Goal: Task Accomplishment & Management: Use online tool/utility

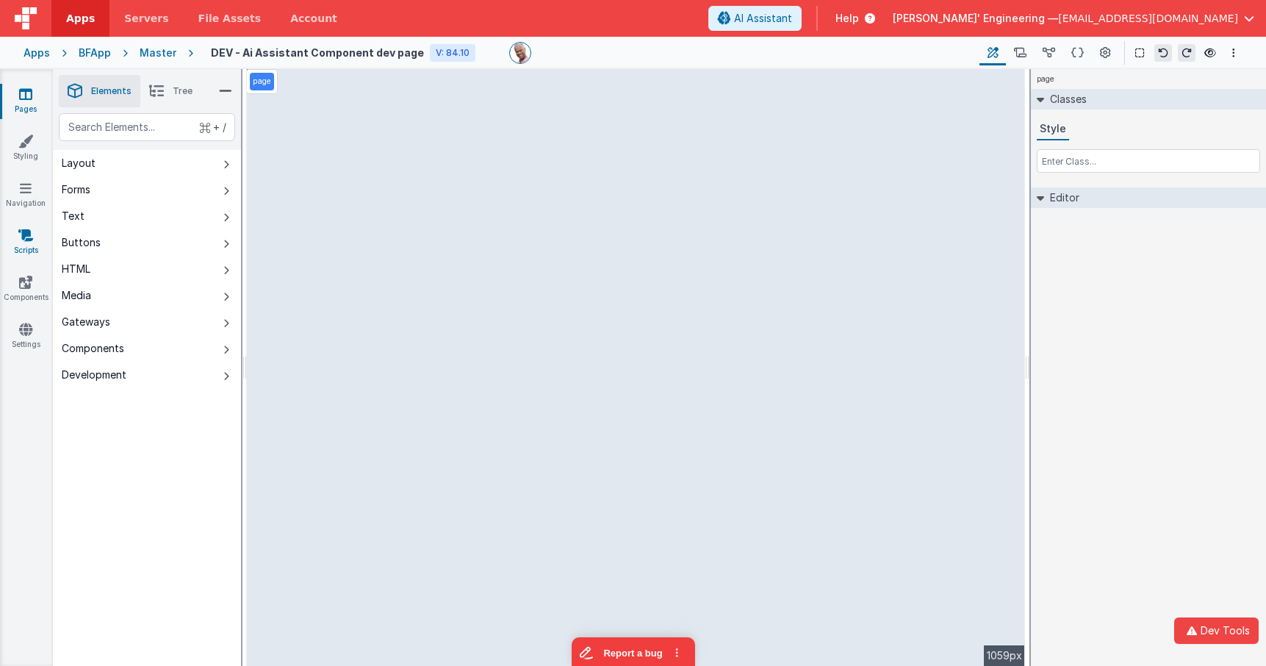
click at [25, 244] on link "Scripts" at bounding box center [25, 242] width 53 height 29
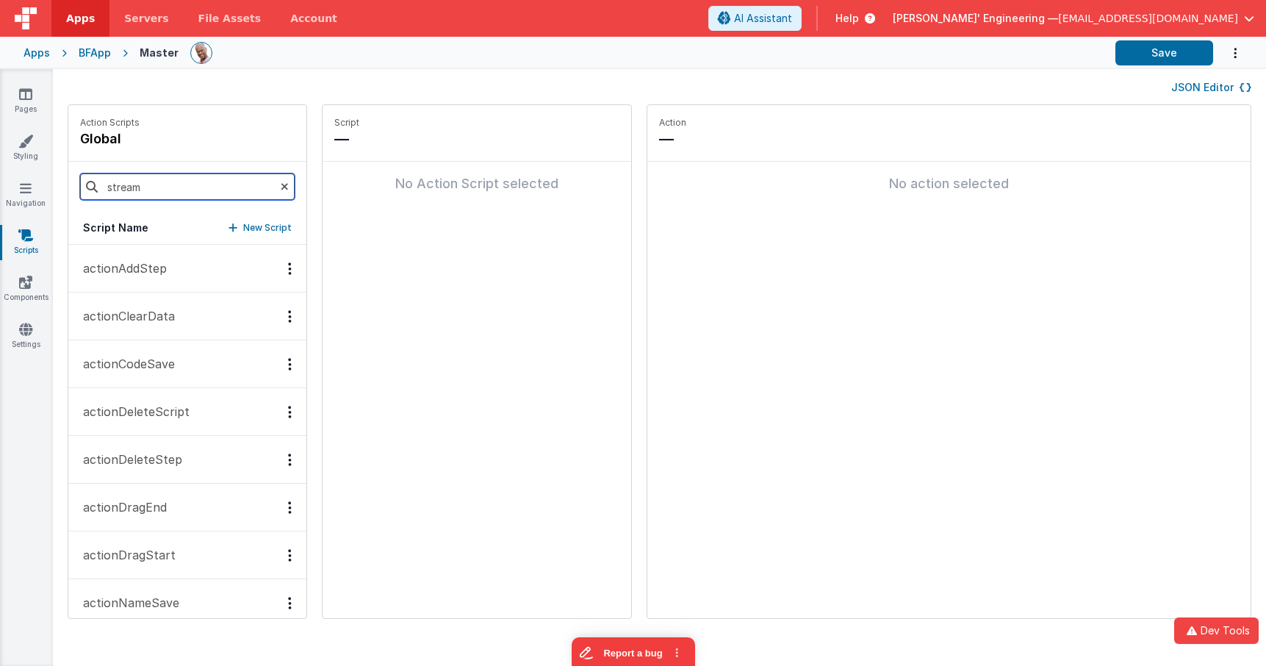
click at [32, 168] on section "Pages Styling Navigation Scripts Components Settings JSON Editor Action Scripts…" at bounding box center [633, 367] width 1266 height 597
type input "tool"
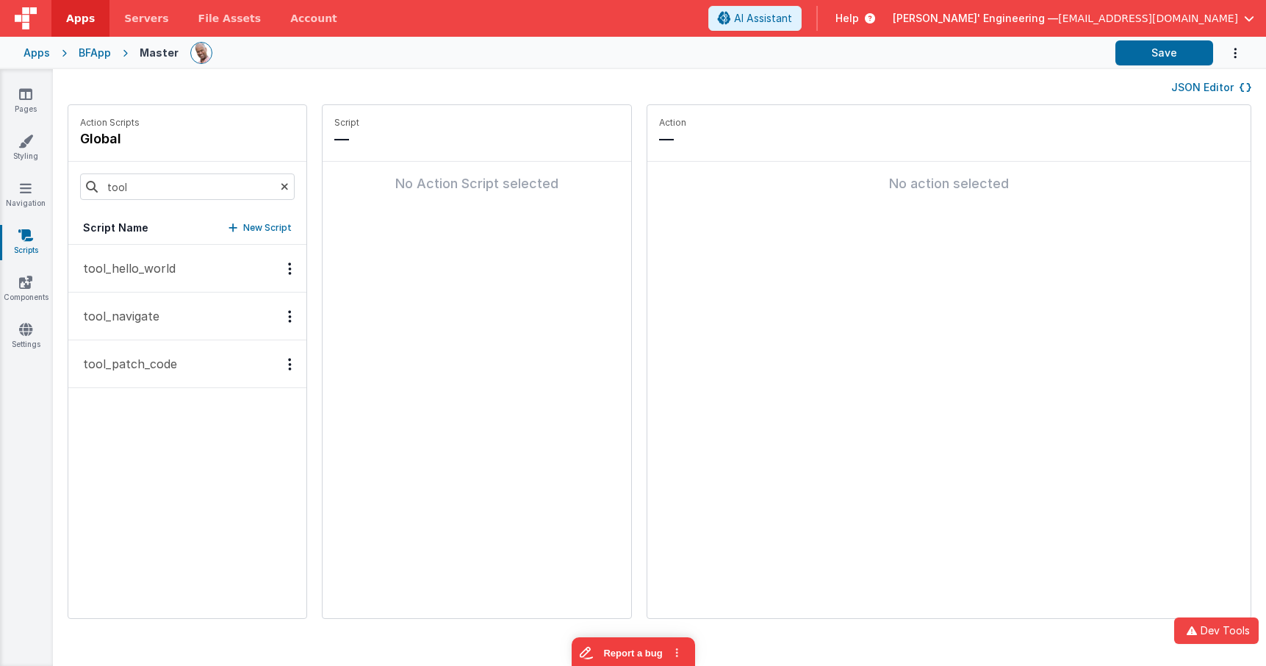
click at [176, 270] on button "tool_hello_world" at bounding box center [187, 269] width 238 height 48
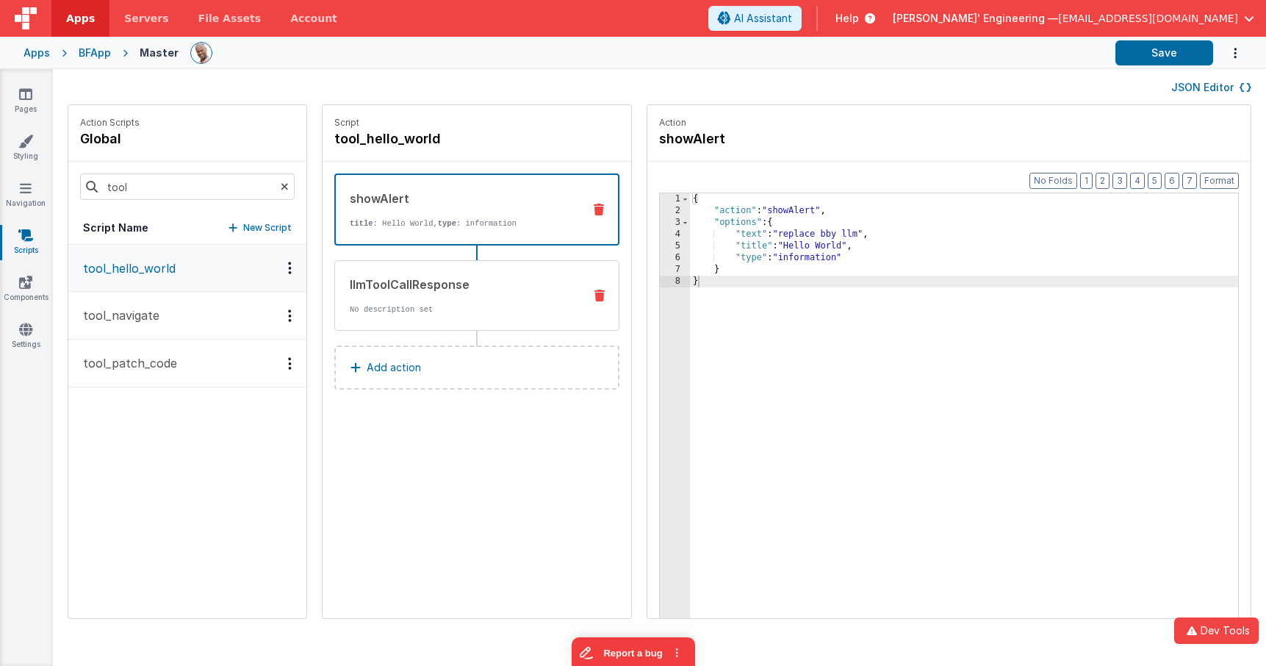
click at [473, 294] on div "llmToolCallResponse No description set" at bounding box center [453, 295] width 237 height 40
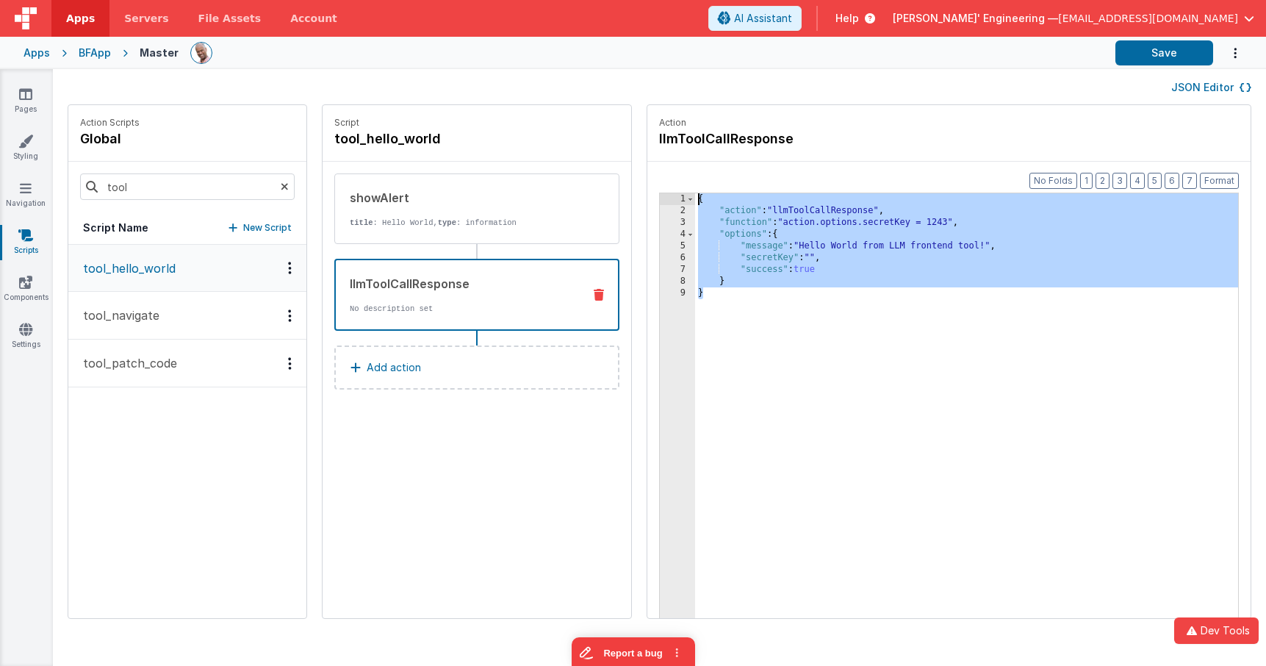
drag, startPoint x: 709, startPoint y: 265, endPoint x: 606, endPoint y: 146, distance: 157.3
click at [647, 146] on fieldset "Action llmToolCallResponse Format 7 6 5 4 3 2 1 No Folds 1 2 3 4 5 6 7 8 9 { "a…" at bounding box center [948, 361] width 603 height 513
click at [140, 363] on p "tool_patch_code" at bounding box center [125, 363] width 103 height 18
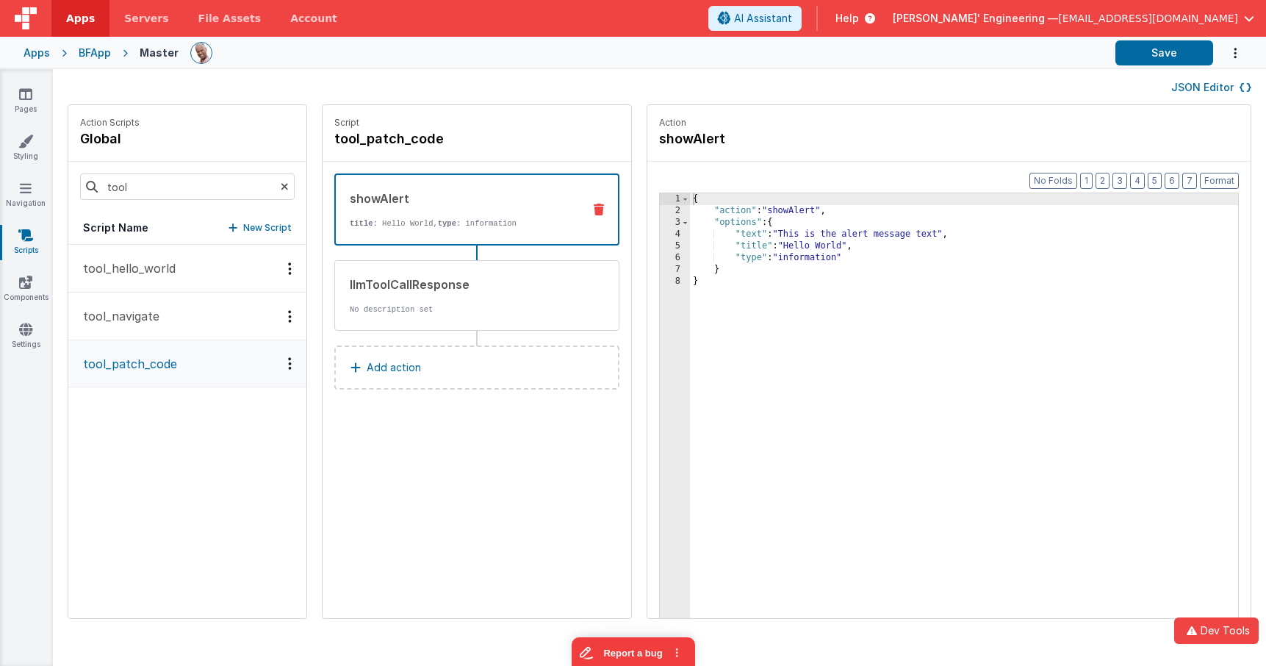
click at [288, 364] on icon "Options" at bounding box center [290, 363] width 4 height 1
click at [203, 425] on div "Delete" at bounding box center [235, 416] width 129 height 26
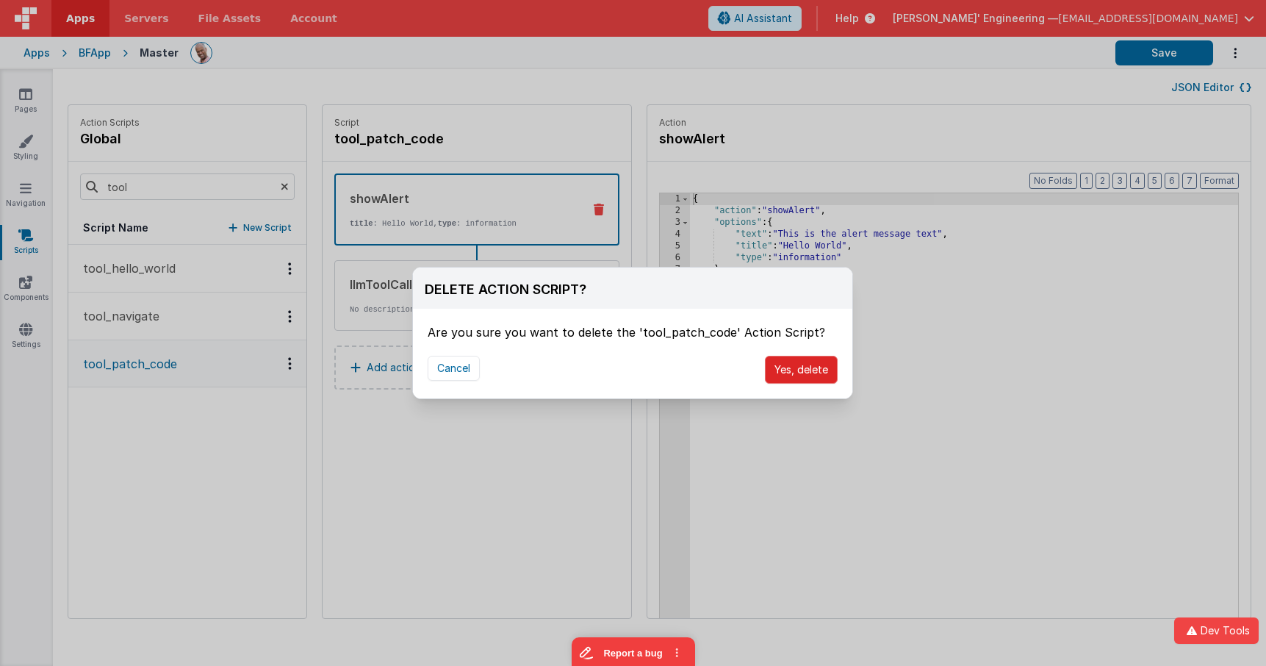
click at [813, 374] on button "Yes, delete" at bounding box center [801, 370] width 73 height 28
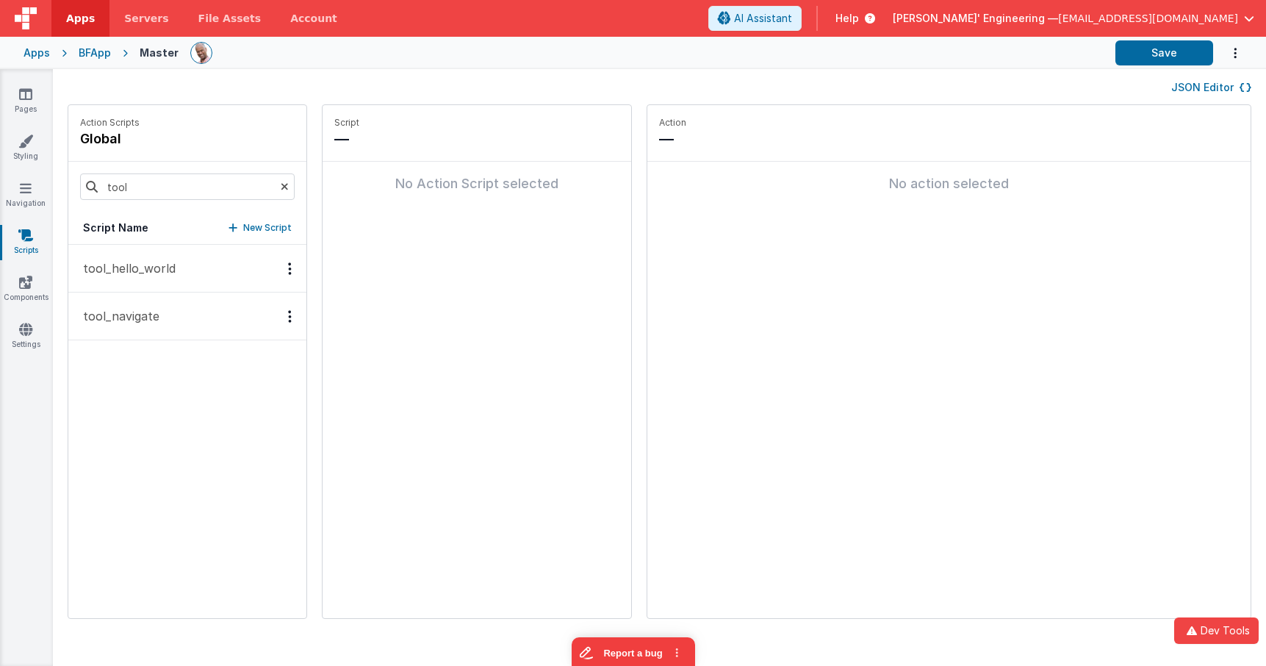
drag, startPoint x: 195, startPoint y: 270, endPoint x: 190, endPoint y: 278, distance: 10.0
click at [195, 270] on button "tool_hello_world" at bounding box center [187, 269] width 238 height 48
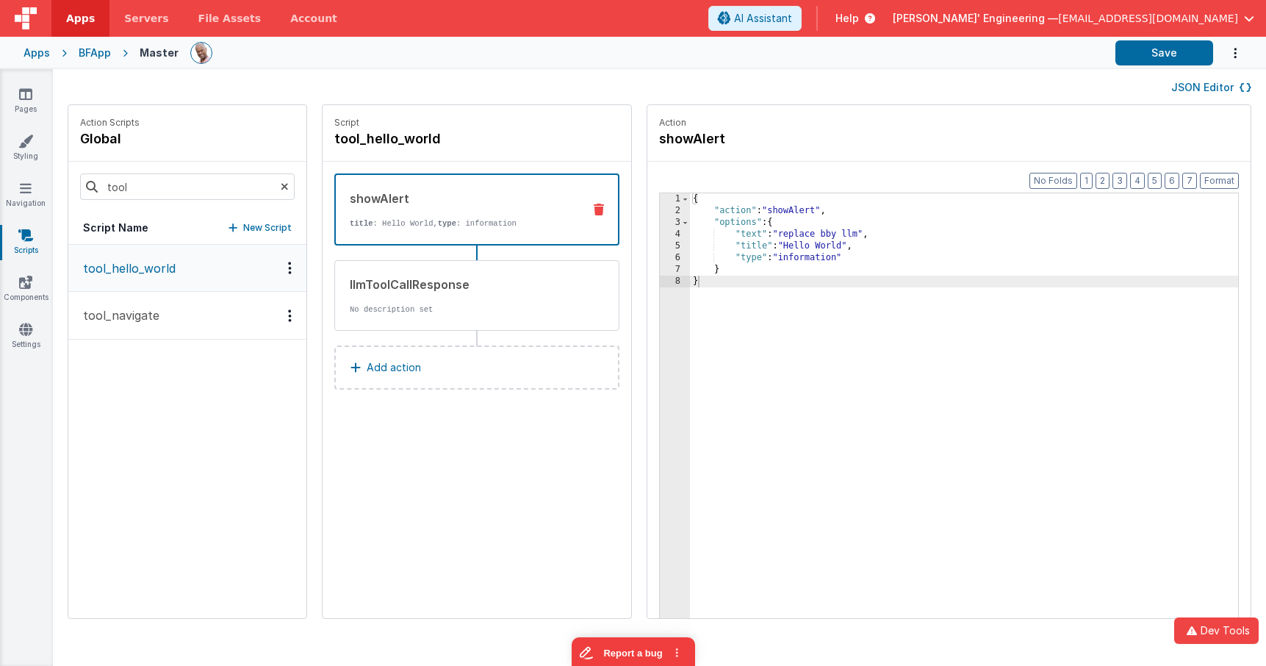
drag, startPoint x: 165, startPoint y: 314, endPoint x: 289, endPoint y: 301, distance: 124.8
click at [165, 314] on button "tool_navigate" at bounding box center [187, 316] width 238 height 48
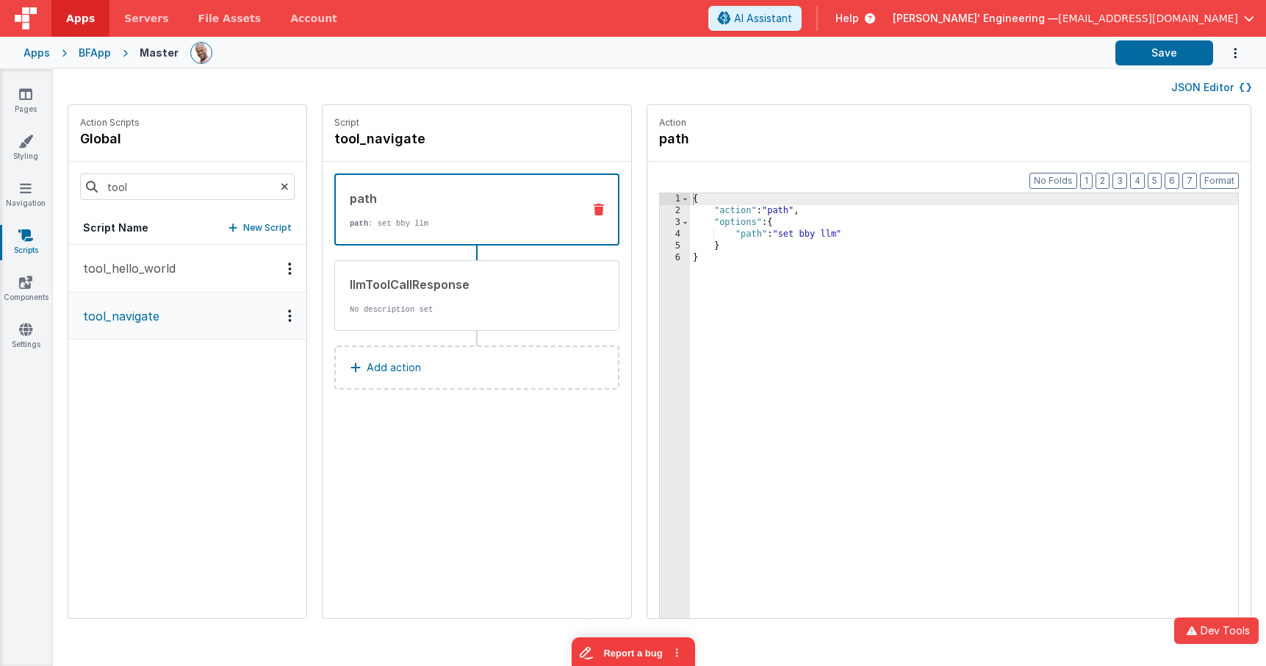
click at [993, 78] on div "JSON Editor" at bounding box center [660, 87] width 1184 height 18
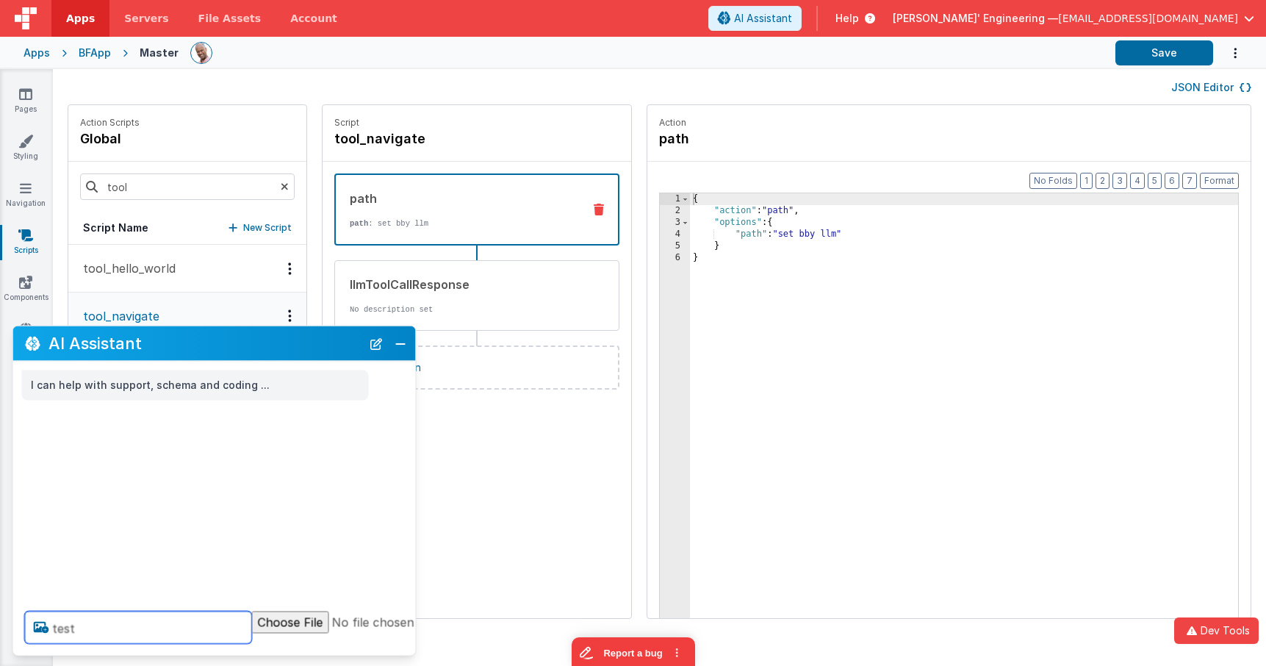
type textarea "test"
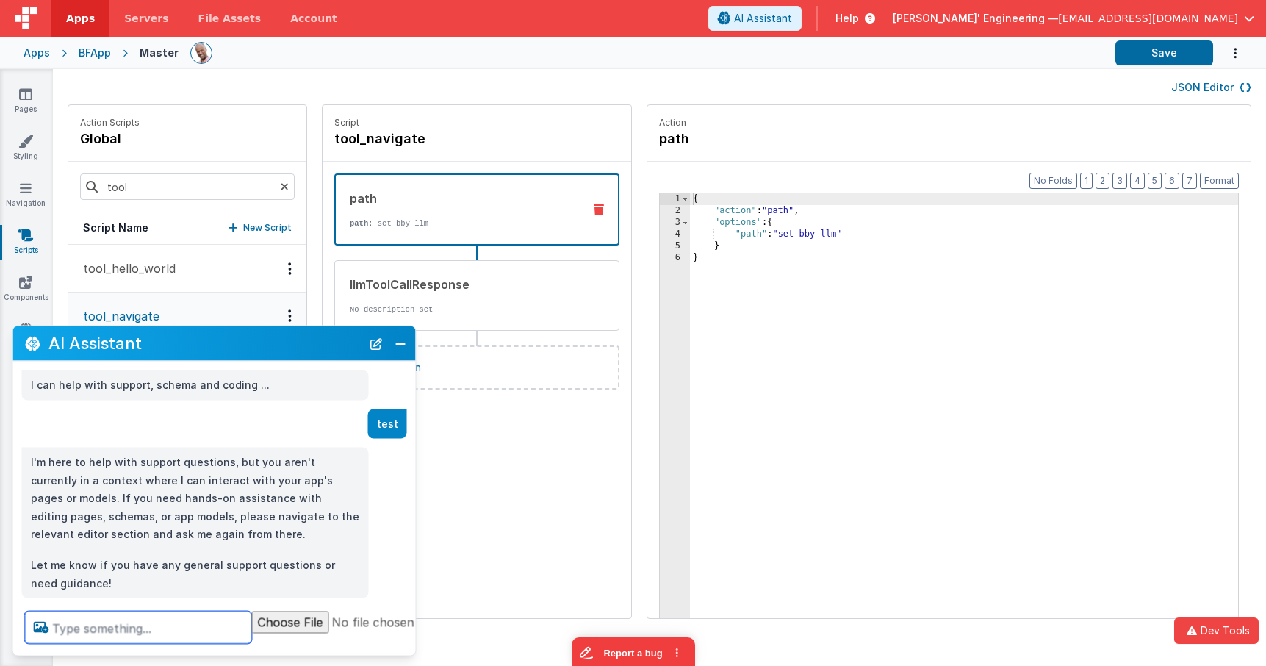
scroll to position [22, 0]
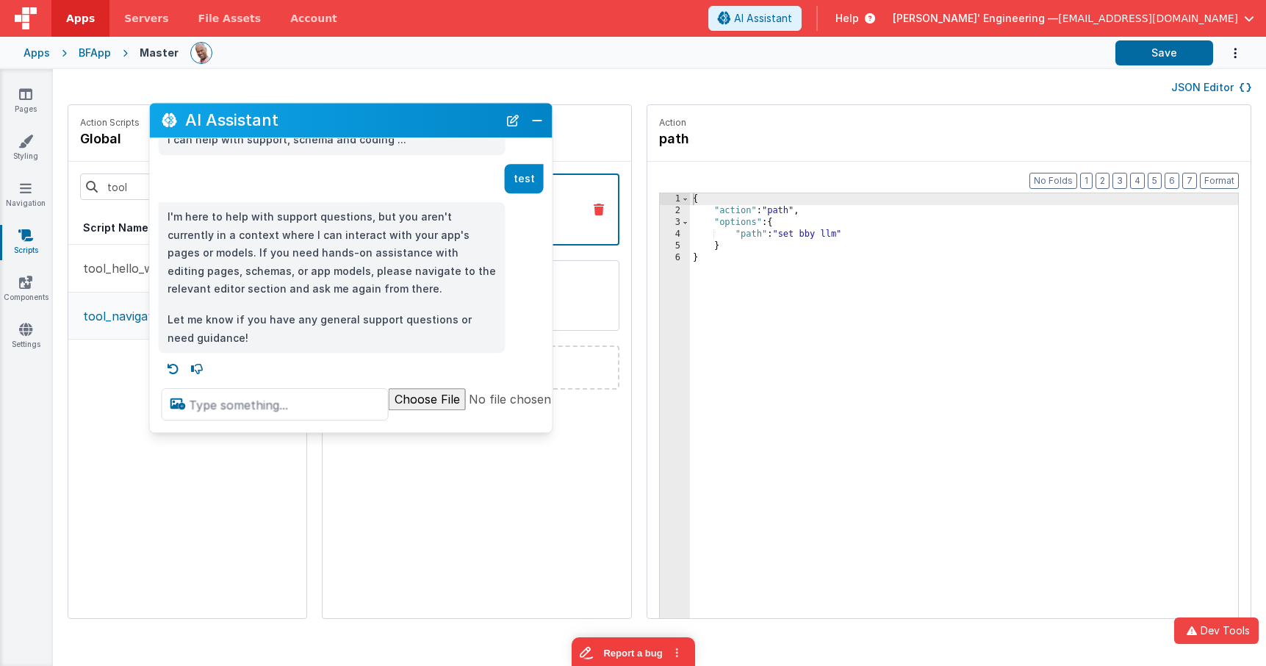
drag, startPoint x: 227, startPoint y: 345, endPoint x: 367, endPoint y: 140, distance: 248.6
click at [364, 123] on h2 "AI Assistant" at bounding box center [341, 121] width 313 height 18
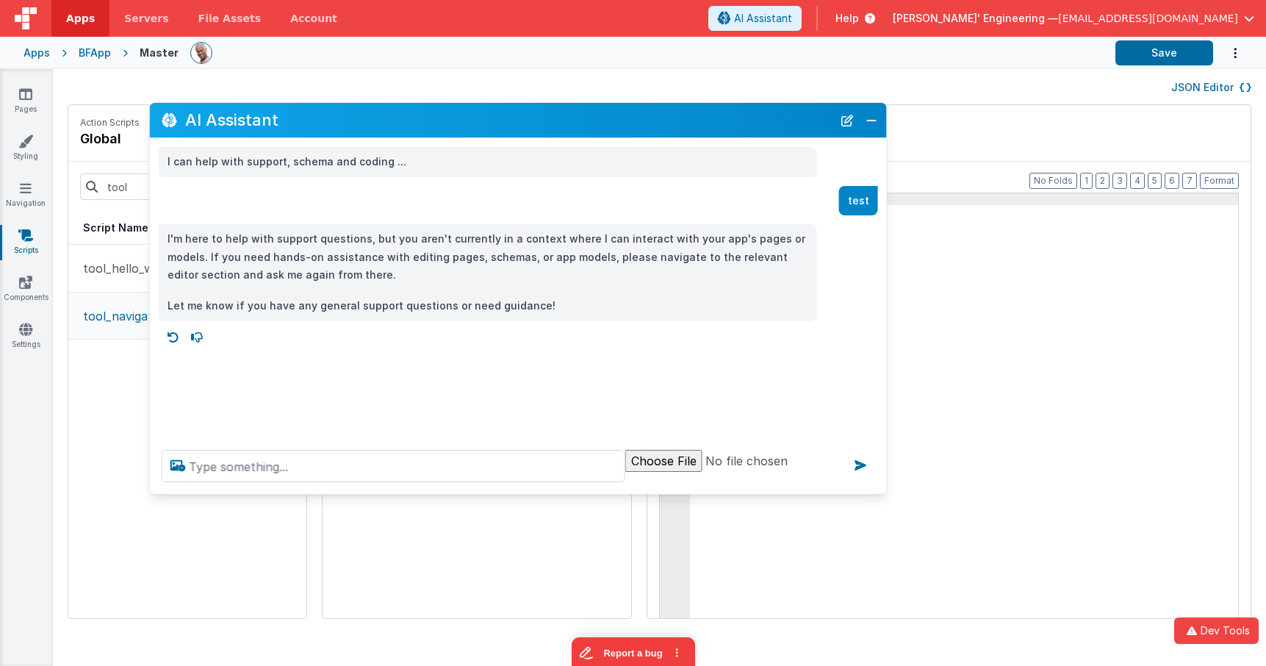
scroll to position [0, 0]
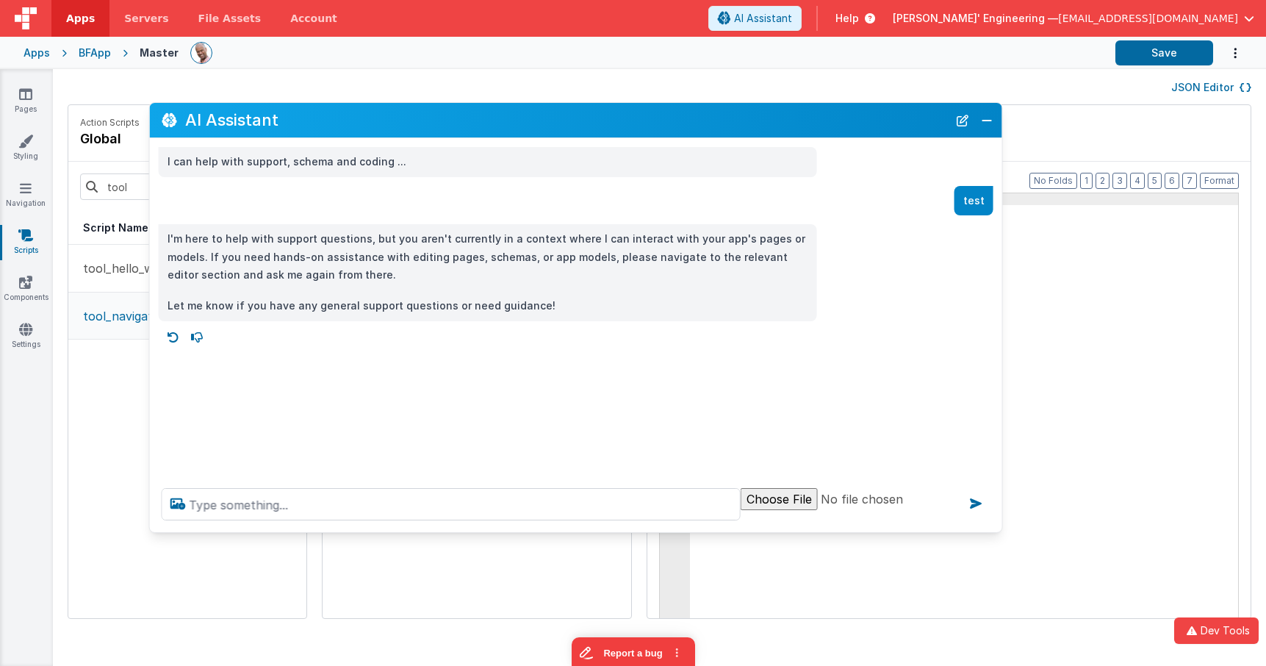
drag, startPoint x: 545, startPoint y: 427, endPoint x: 1003, endPoint y: 533, distance: 469.8
click at [1002, 532] on div at bounding box center [576, 504] width 852 height 56
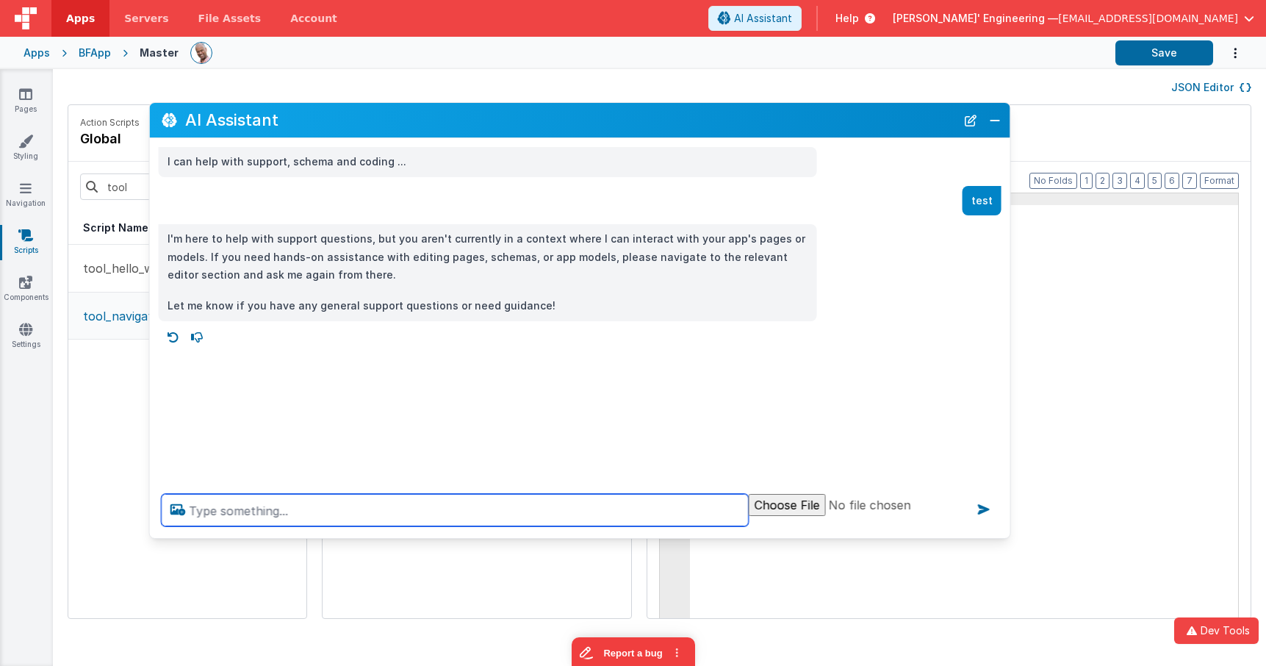
click at [573, 516] on textarea at bounding box center [455, 510] width 587 height 32
type textarea "debugp"
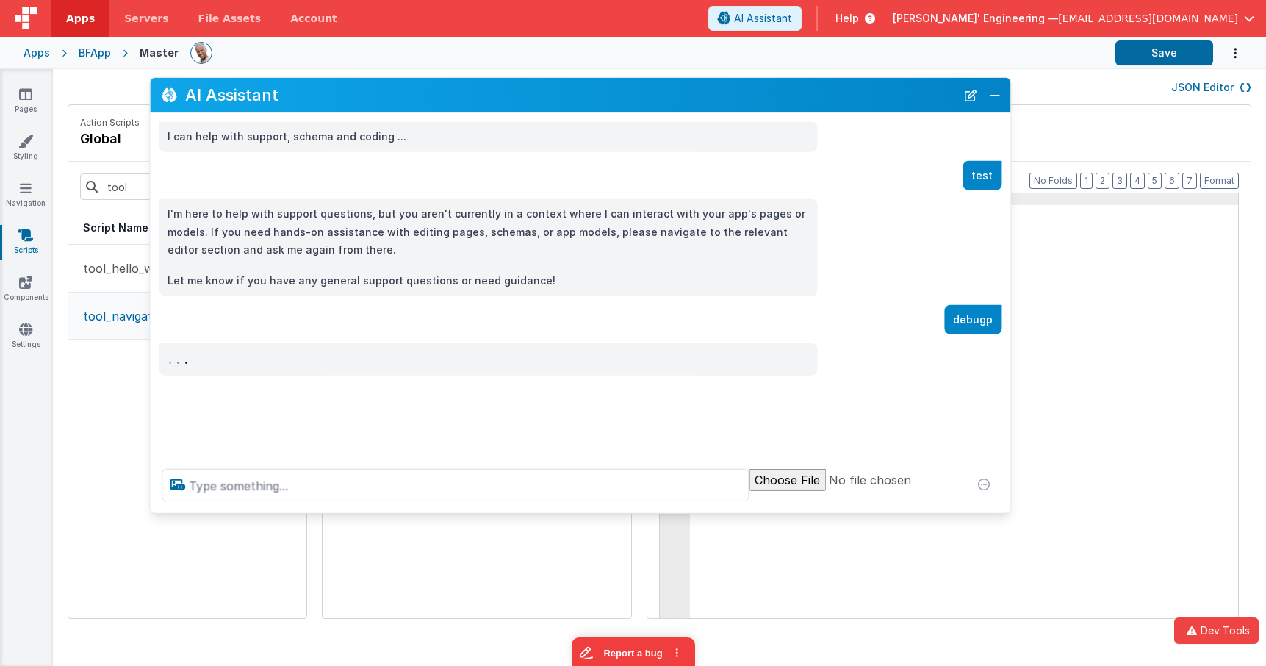
drag, startPoint x: 485, startPoint y: 127, endPoint x: 497, endPoint y: 83, distance: 45.8
click at [492, 86] on h2 "AI Assistant" at bounding box center [570, 95] width 771 height 18
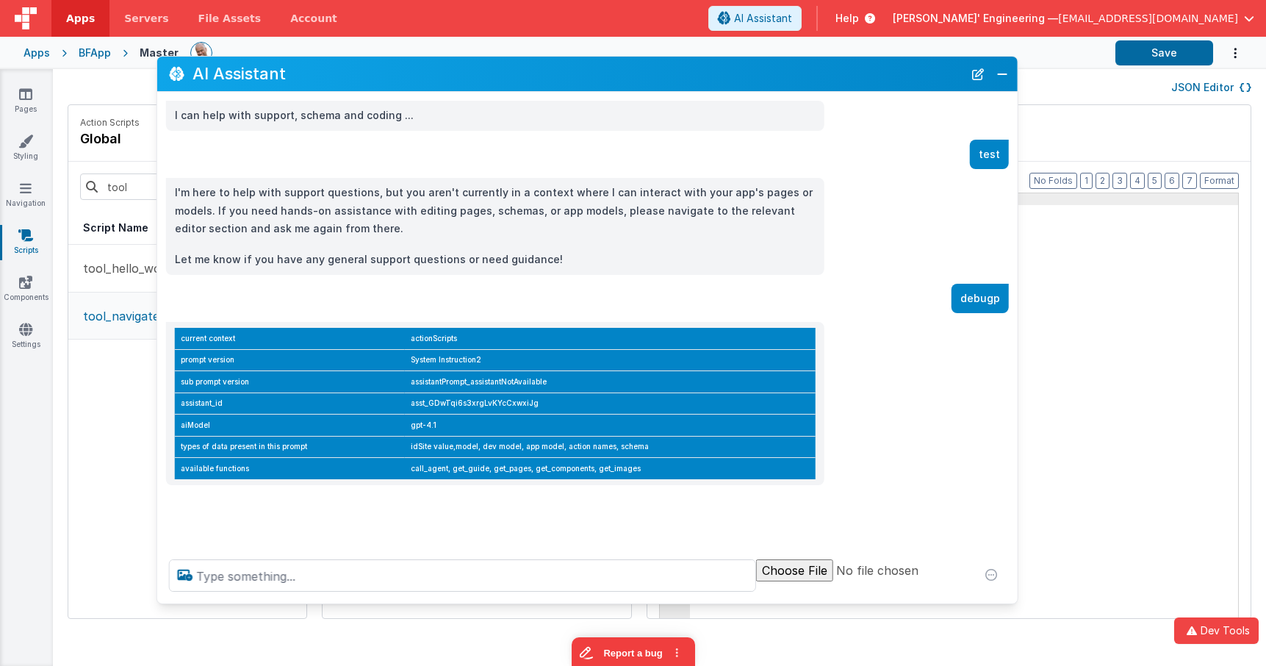
drag, startPoint x: 489, startPoint y: 490, endPoint x: 475, endPoint y: 594, distance: 104.5
click at [481, 602] on div at bounding box center [587, 575] width 860 height 56
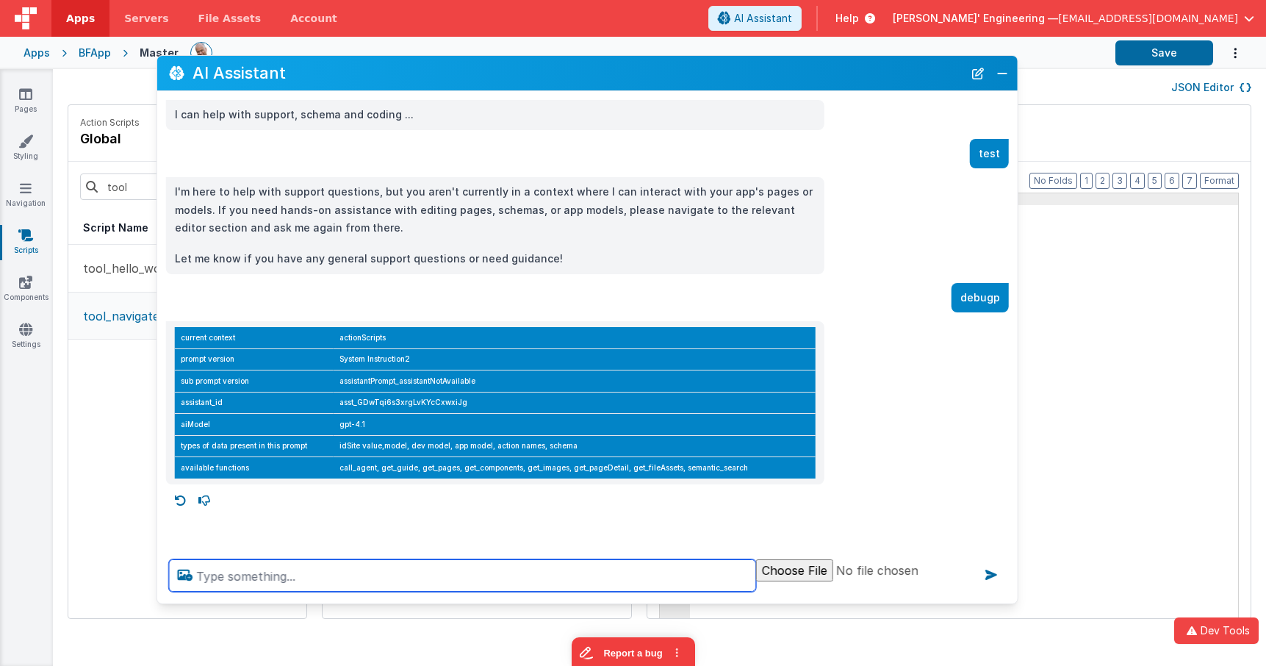
click at [655, 569] on textarea at bounding box center [462, 575] width 587 height 32
type textarea "wht data can you see on this page,"
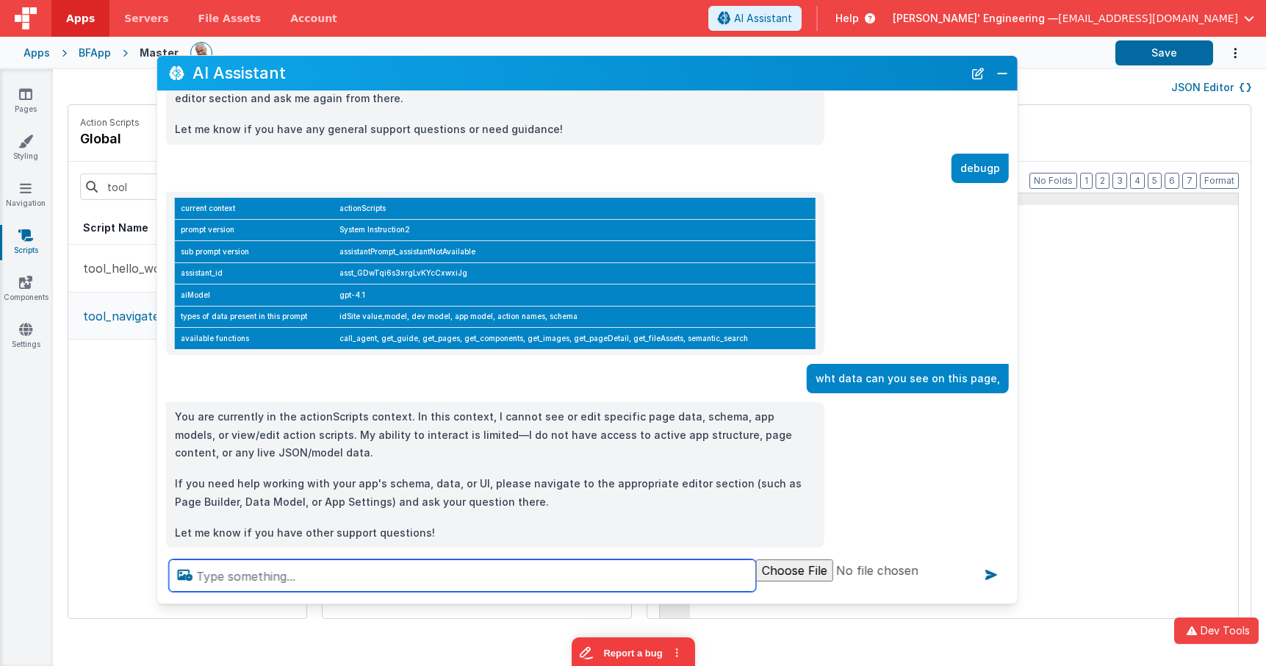
scroll to position [157, 0]
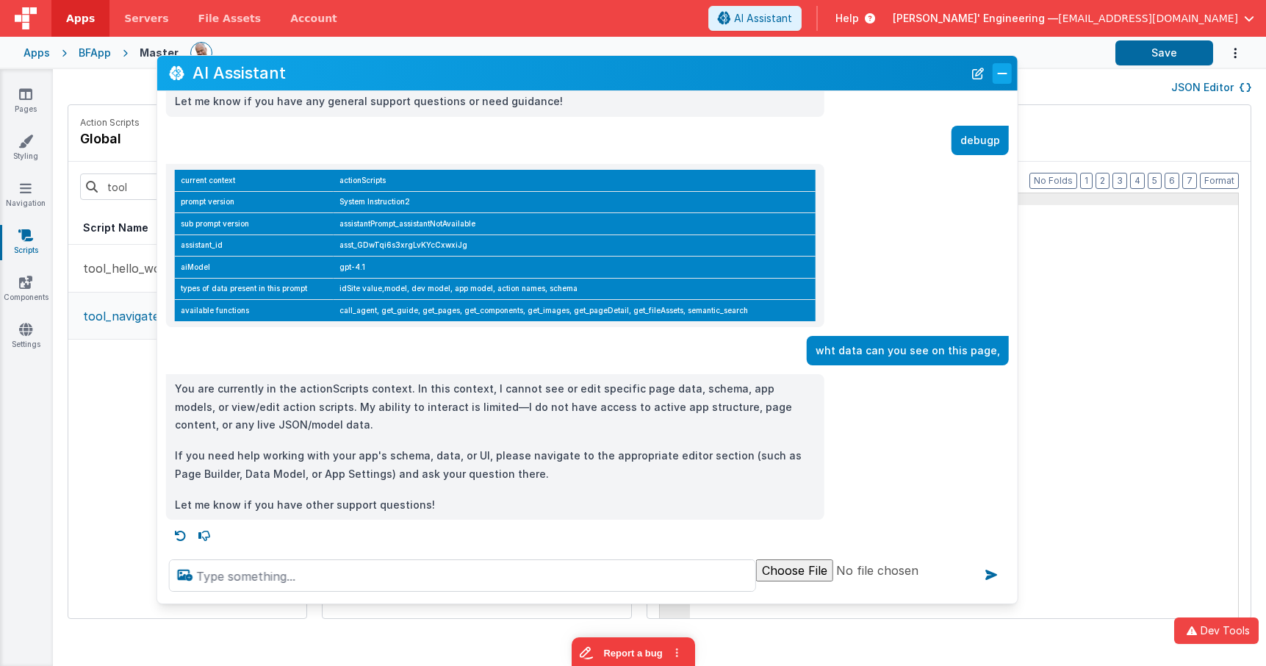
click at [998, 68] on button "Close" at bounding box center [1002, 73] width 19 height 21
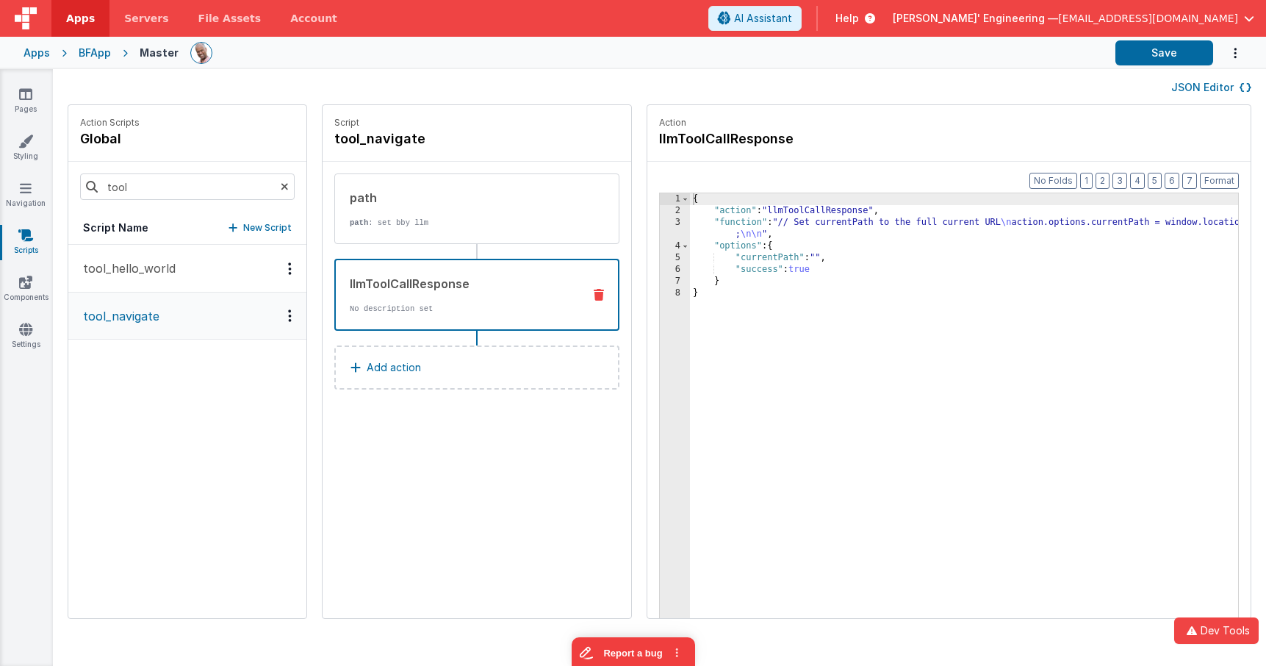
click at [411, 298] on div "llmToolCallResponse No description set" at bounding box center [453, 295] width 235 height 40
click at [792, 208] on div "{ "action" : "llmToolCallResponse" , "function" : "// Set currentPath to the fu…" at bounding box center [985, 440] width 591 height 494
click at [32, 244] on link "Scripts" at bounding box center [25, 242] width 53 height 29
click at [14, 237] on link "Scripts" at bounding box center [25, 242] width 53 height 29
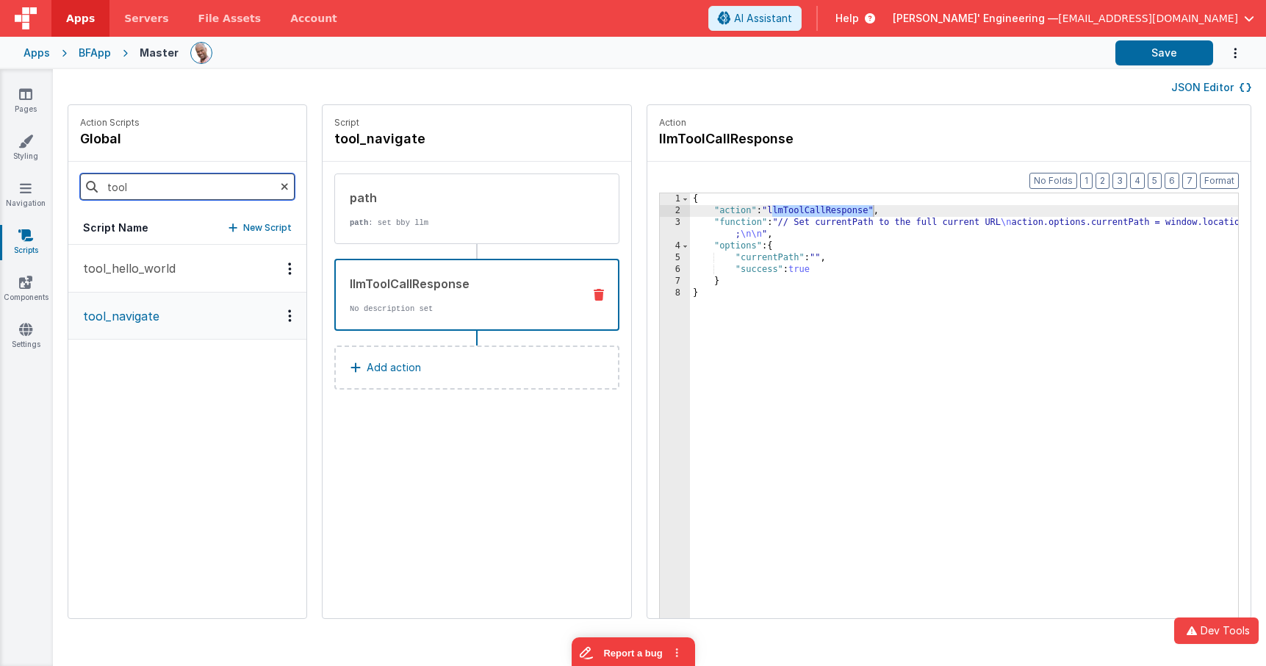
drag, startPoint x: 172, startPoint y: 183, endPoint x: 87, endPoint y: 152, distance: 90.6
click at [87, 152] on div "Action Scripts global tool Script Name New Script tool_hello_world tool_navigate" at bounding box center [187, 361] width 238 height 513
type input "stream"
click at [156, 260] on p "assistantReceiveResultsStream" at bounding box center [167, 268] width 187 height 18
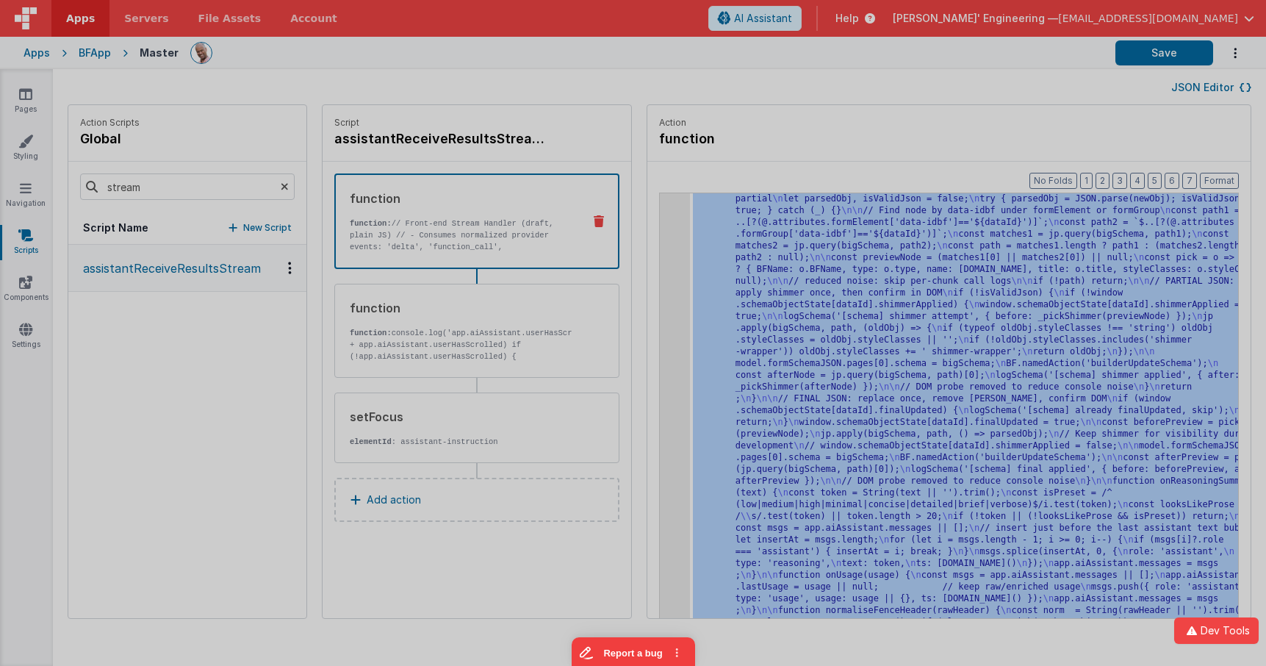
scroll to position [3327, 0]
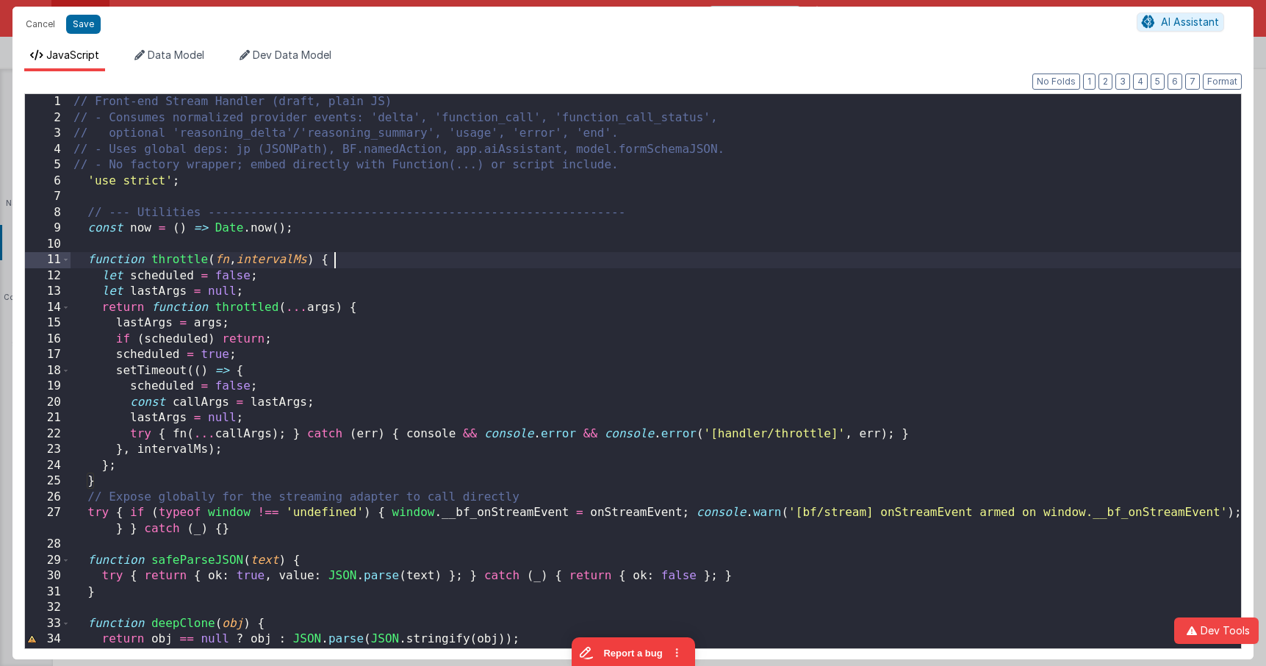
click at [641, 252] on div "// Front-end Stream Handler (draft, plain JS) // - Consumes normalized provider…" at bounding box center [656, 390] width 1170 height 593
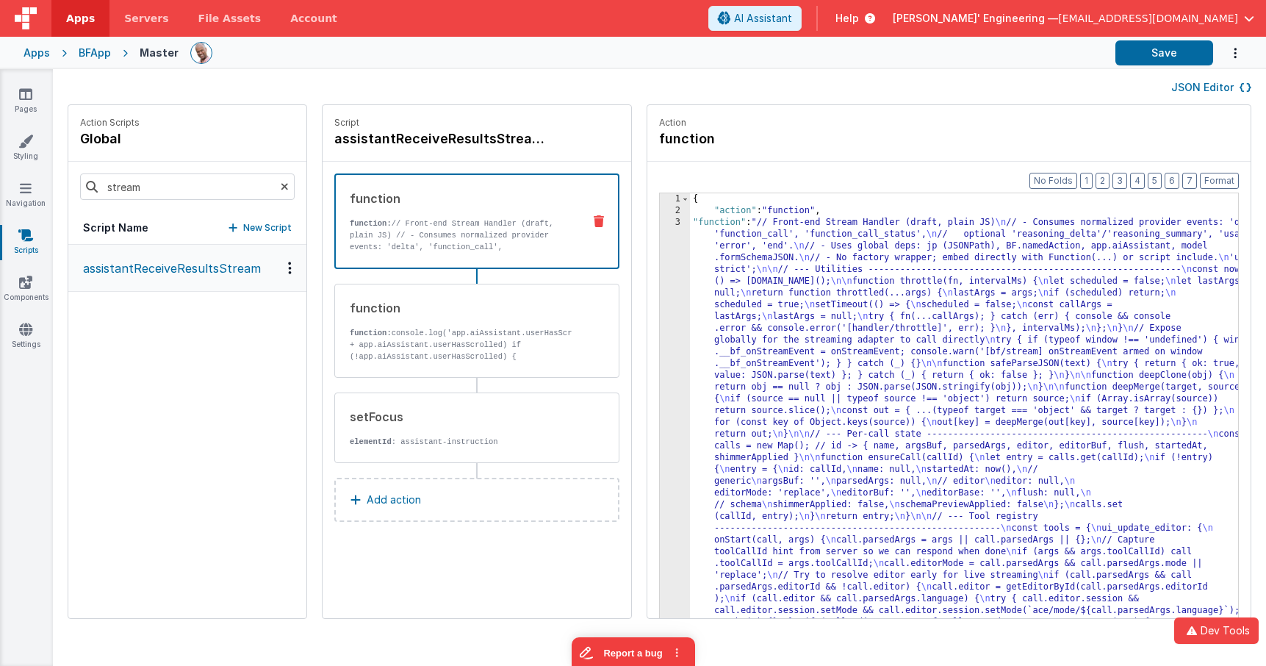
scroll to position [0, 0]
click at [1141, 87] on div "JSON Editor" at bounding box center [660, 87] width 1184 height 18
click at [1150, 60] on button "Save" at bounding box center [1164, 52] width 98 height 25
click at [1131, 50] on button "Save" at bounding box center [1164, 52] width 98 height 25
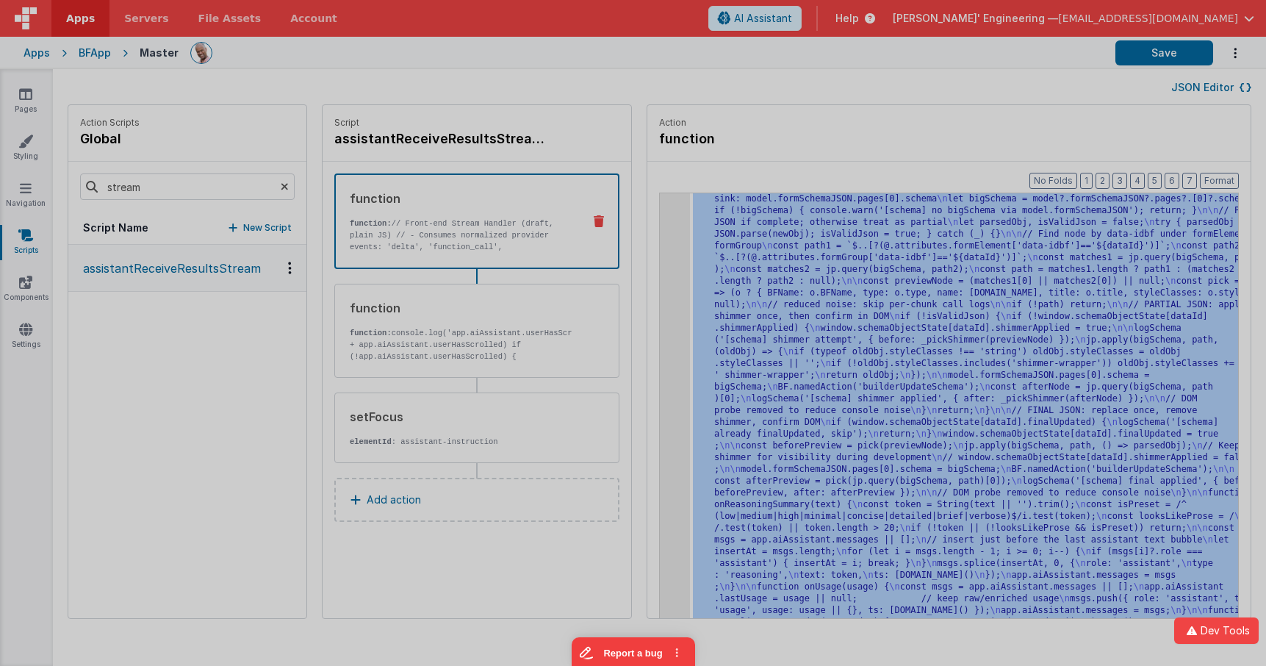
scroll to position [3468, 0]
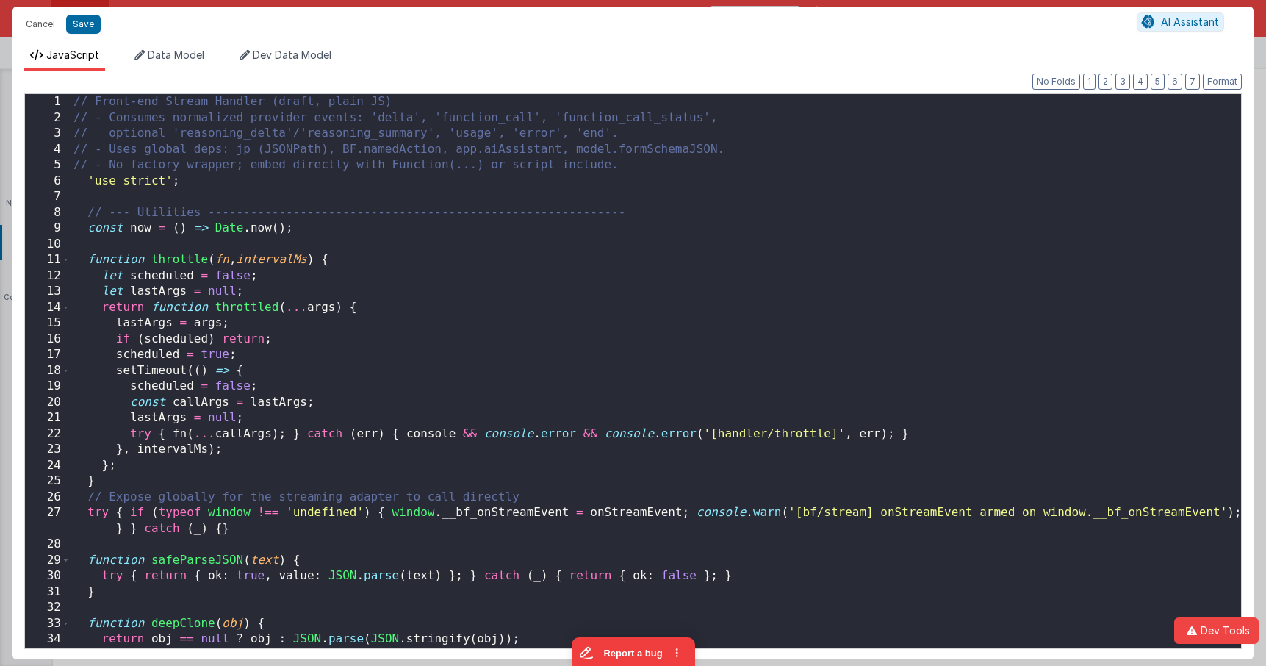
click at [652, 255] on div "// Front-end Stream Handler (draft, plain JS) // - Consumes normalized provider…" at bounding box center [656, 387] width 1170 height 586
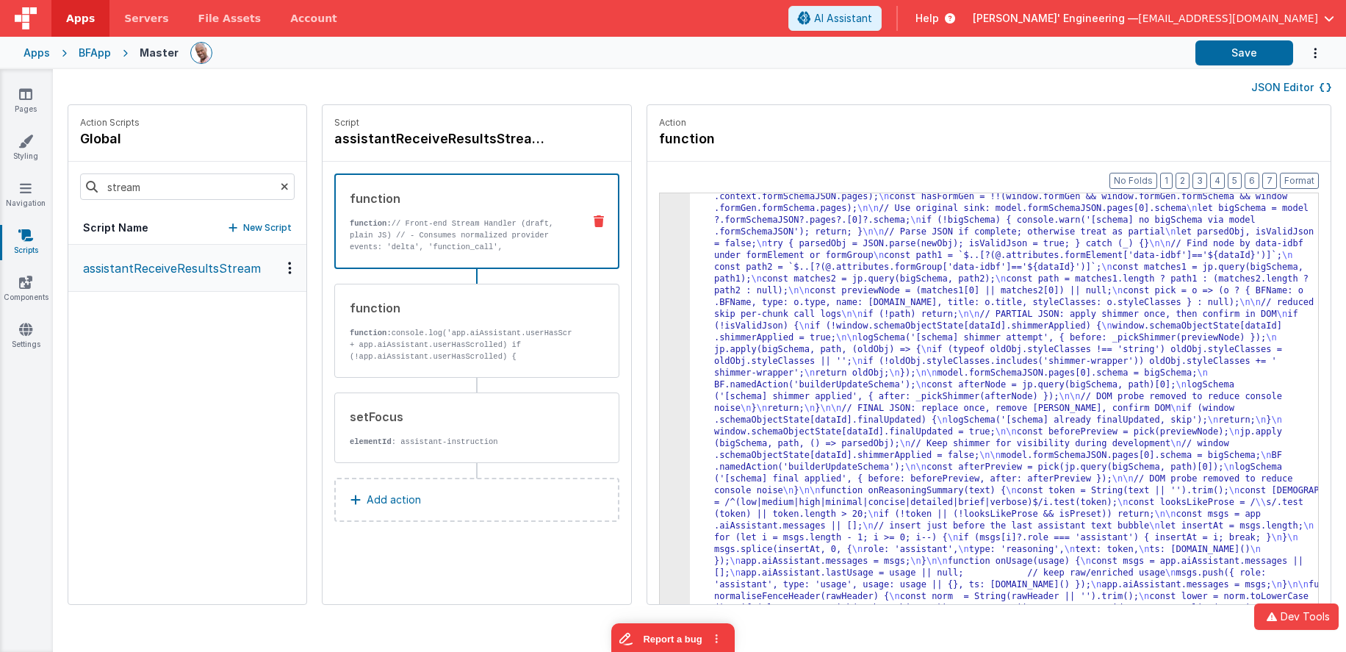
scroll to position [3129, 0]
drag, startPoint x: 744, startPoint y: 237, endPoint x: 717, endPoint y: 236, distance: 27.2
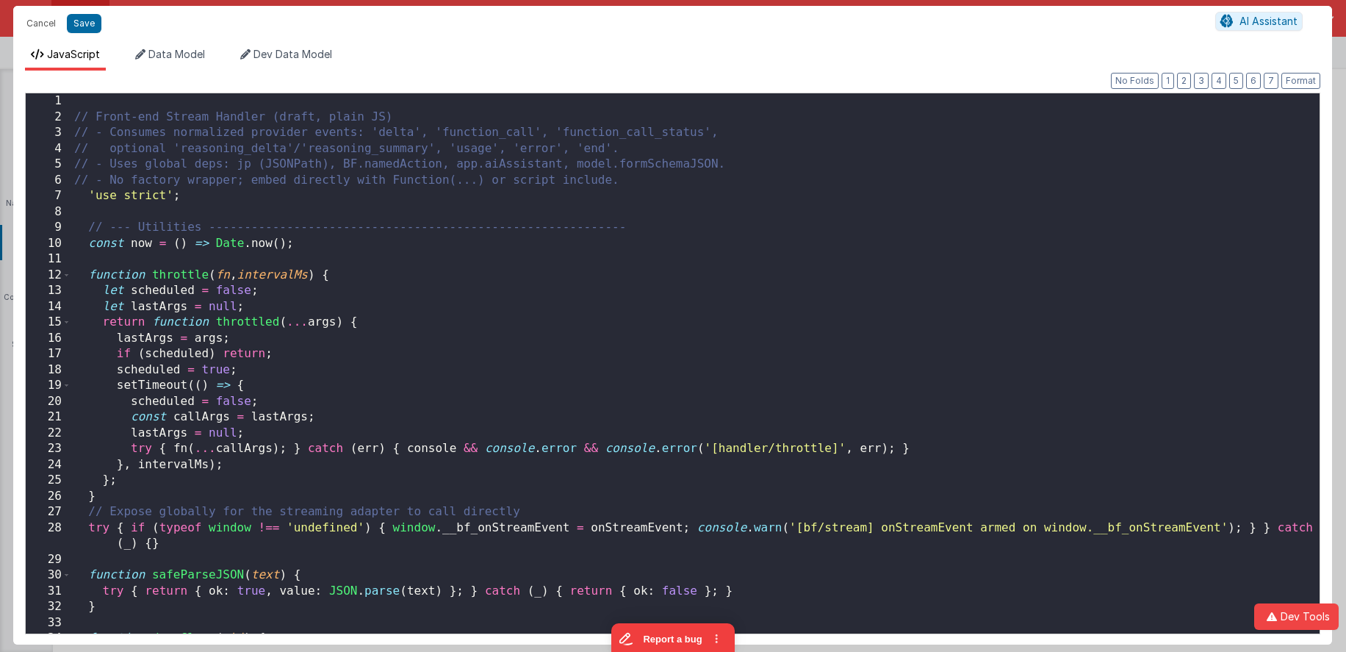
click at [655, 226] on div "// Front-end Stream Handler (draft, plain JS) // - Consumes normalized provider…" at bounding box center [695, 379] width 1248 height 572
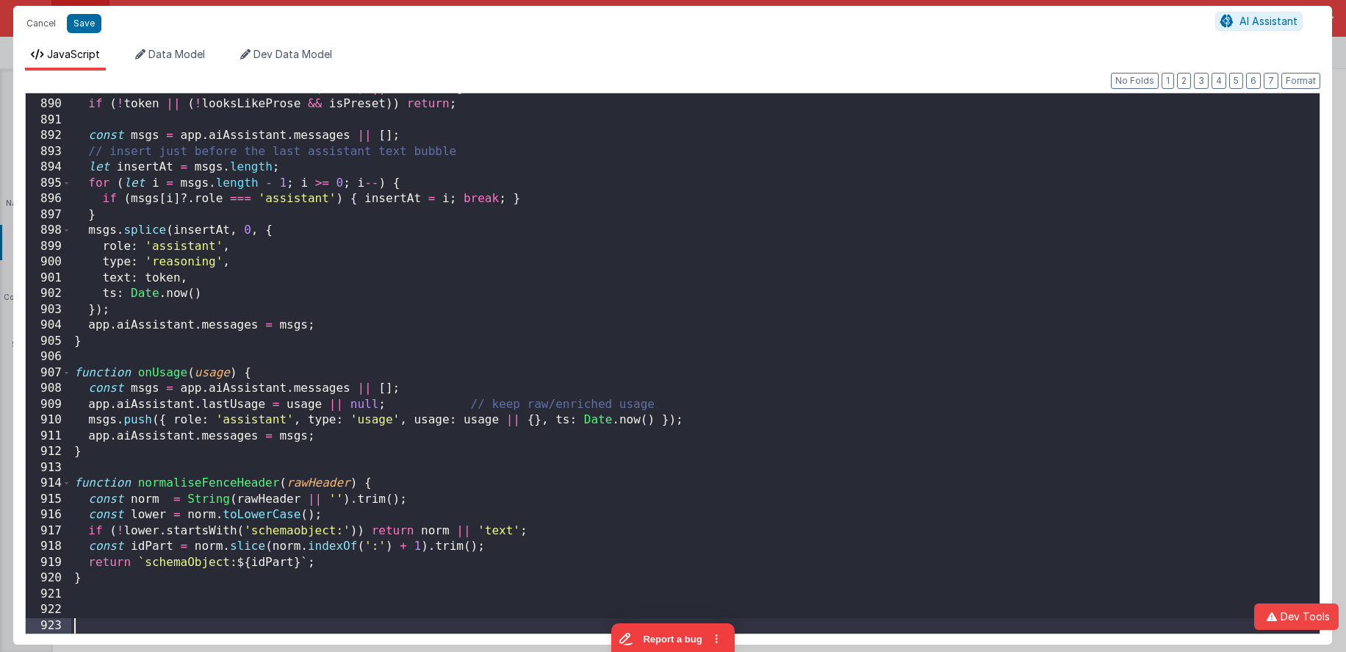
scroll to position [14054, 0]
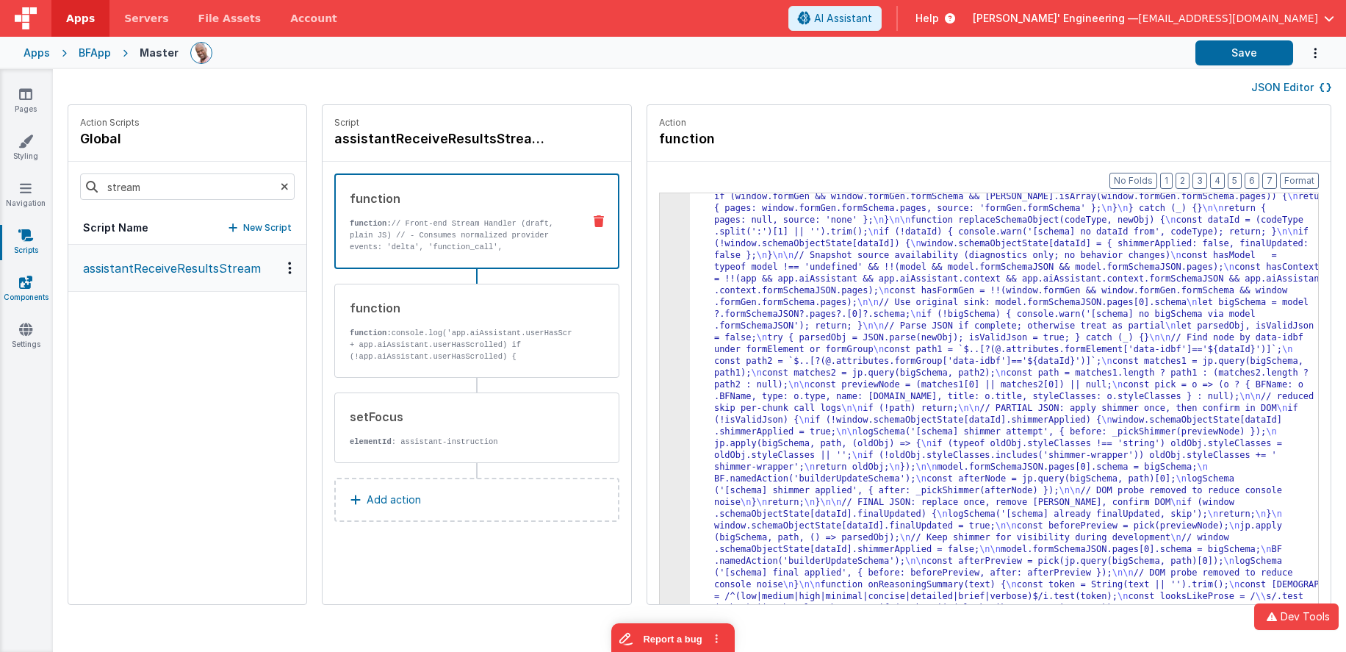
click at [18, 278] on link "Components" at bounding box center [25, 289] width 53 height 29
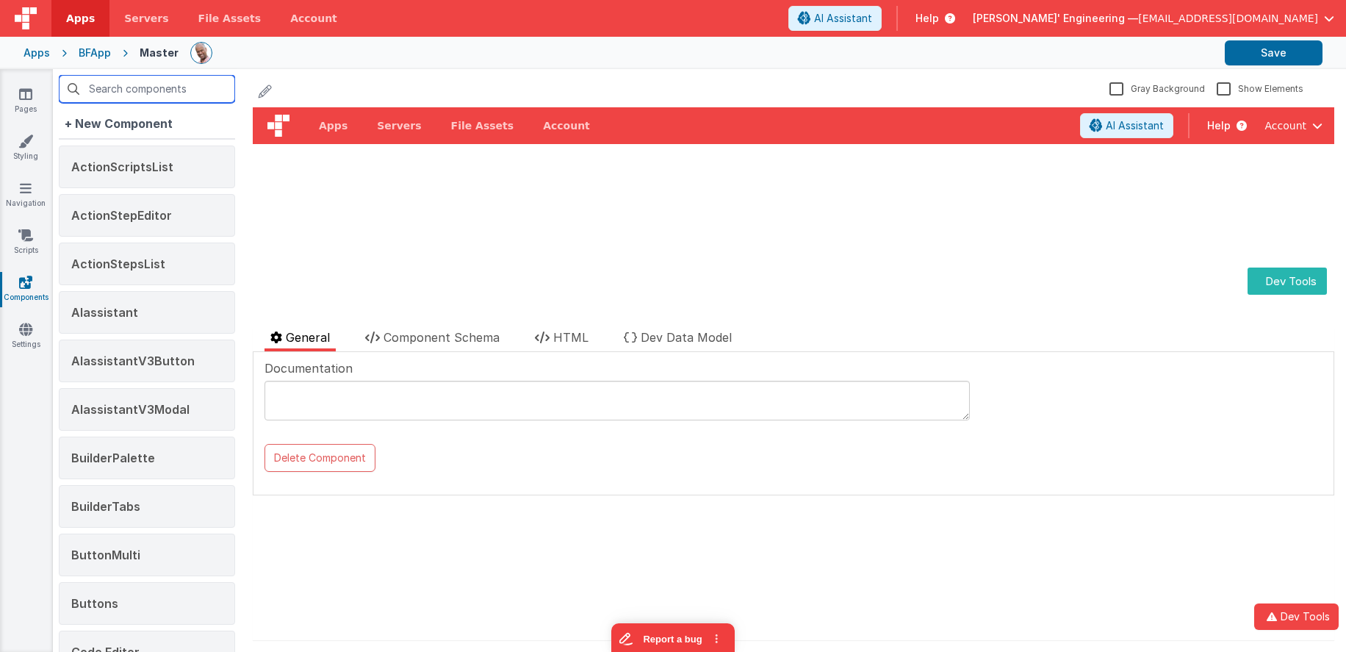
click at [159, 95] on input "text" at bounding box center [147, 89] width 176 height 28
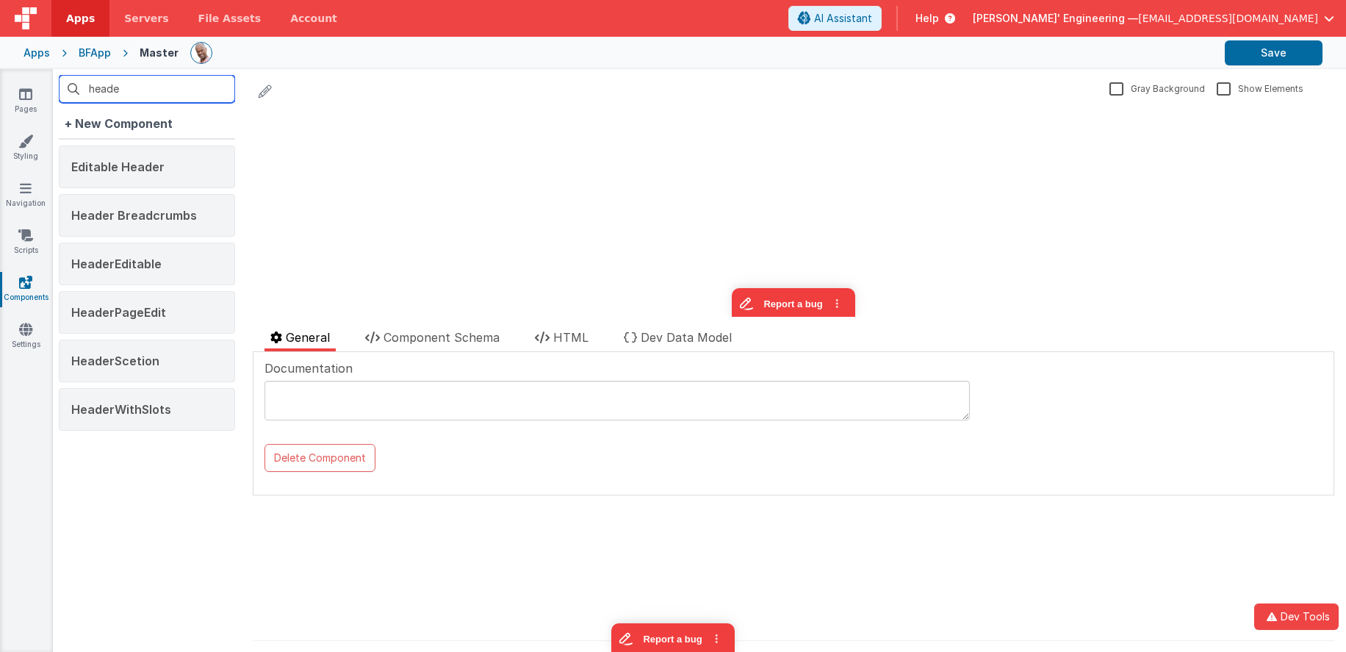
type input "header"
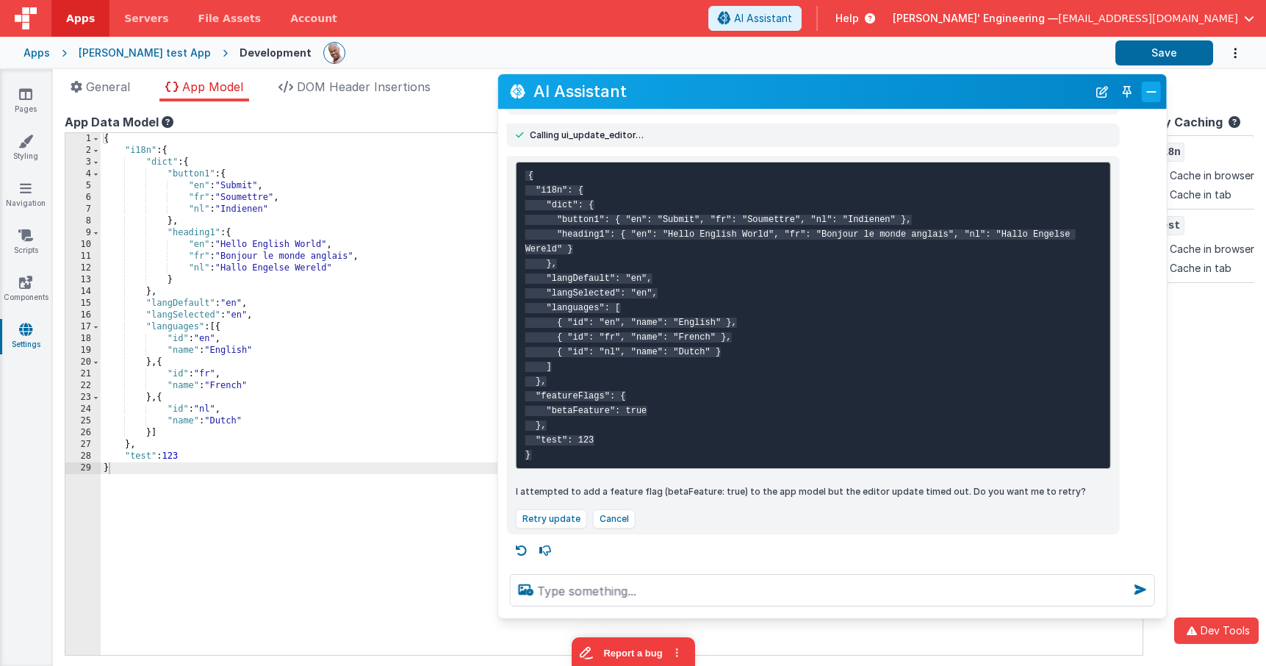
click at [1153, 87] on button "Close" at bounding box center [1151, 92] width 19 height 21
